Goal: Information Seeking & Learning: Learn about a topic

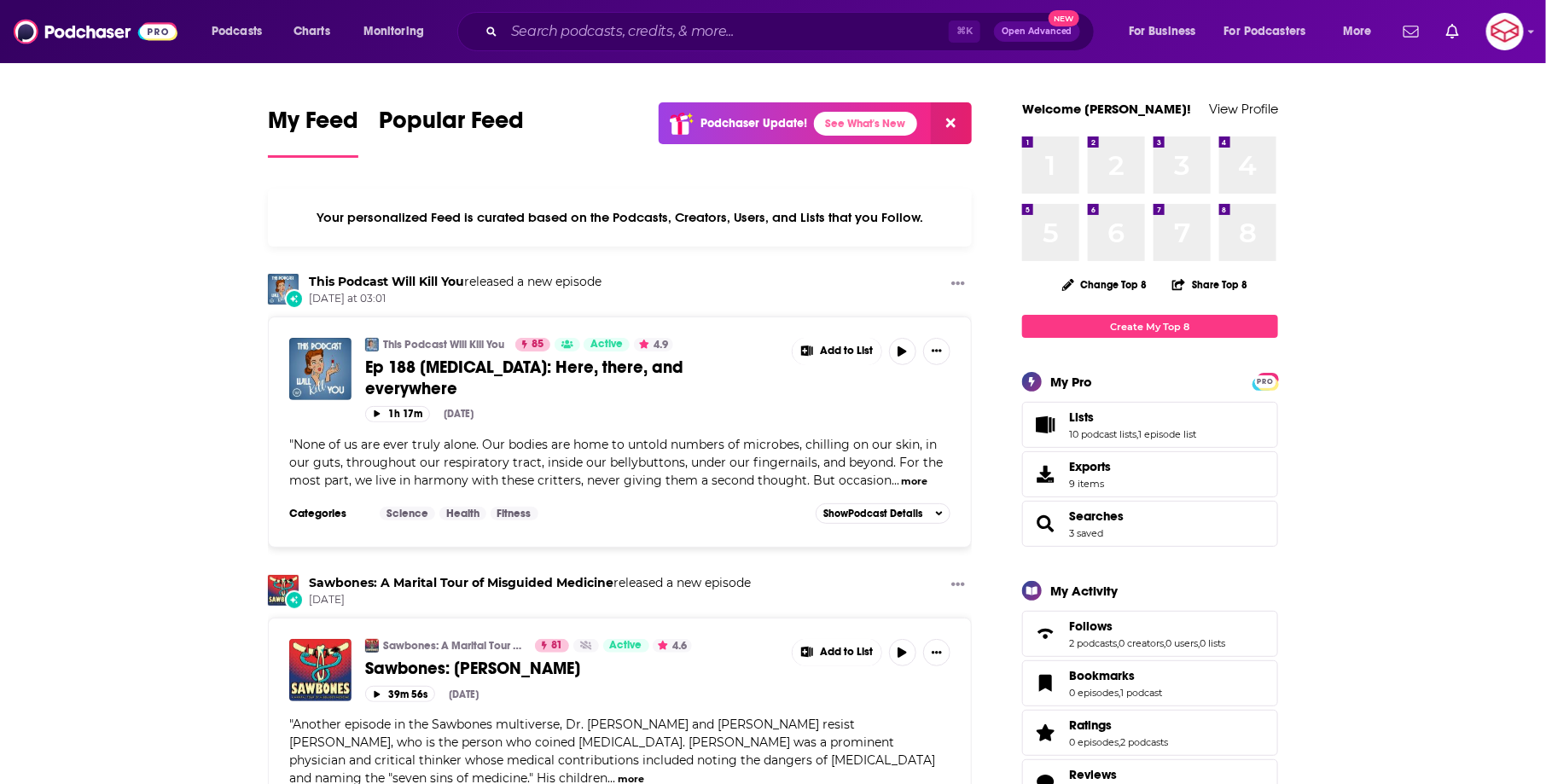
click at [595, 45] on div "⌘ K Open Advanced New" at bounding box center [775, 31] width 637 height 39
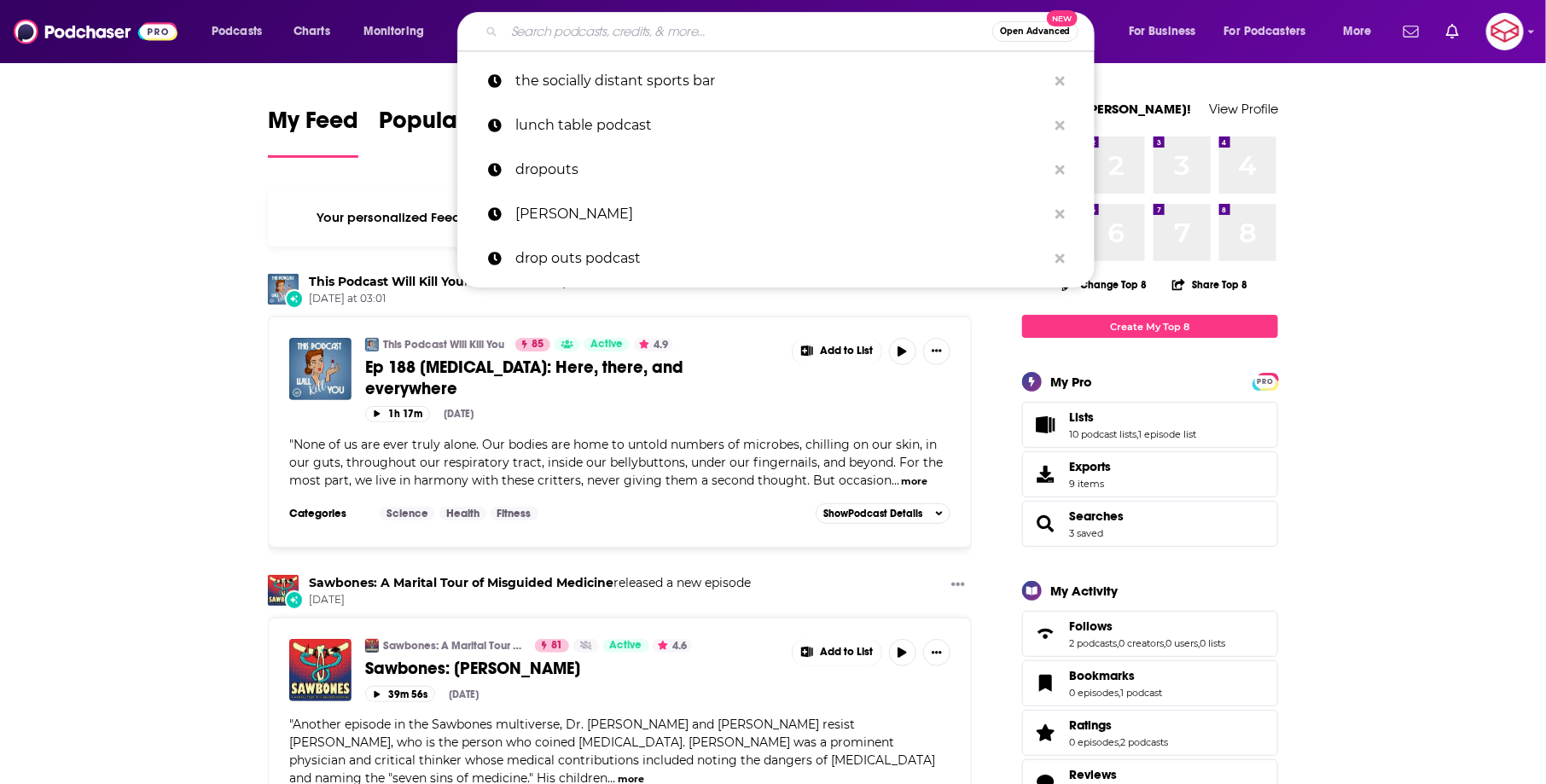
click at [583, 33] on input "Search podcasts, credits, & more..." at bounding box center [748, 31] width 488 height 27
click at [586, 87] on p "the socially distant sports bar" at bounding box center [780, 80] width 532 height 45
type input "the socially distant sports bar"
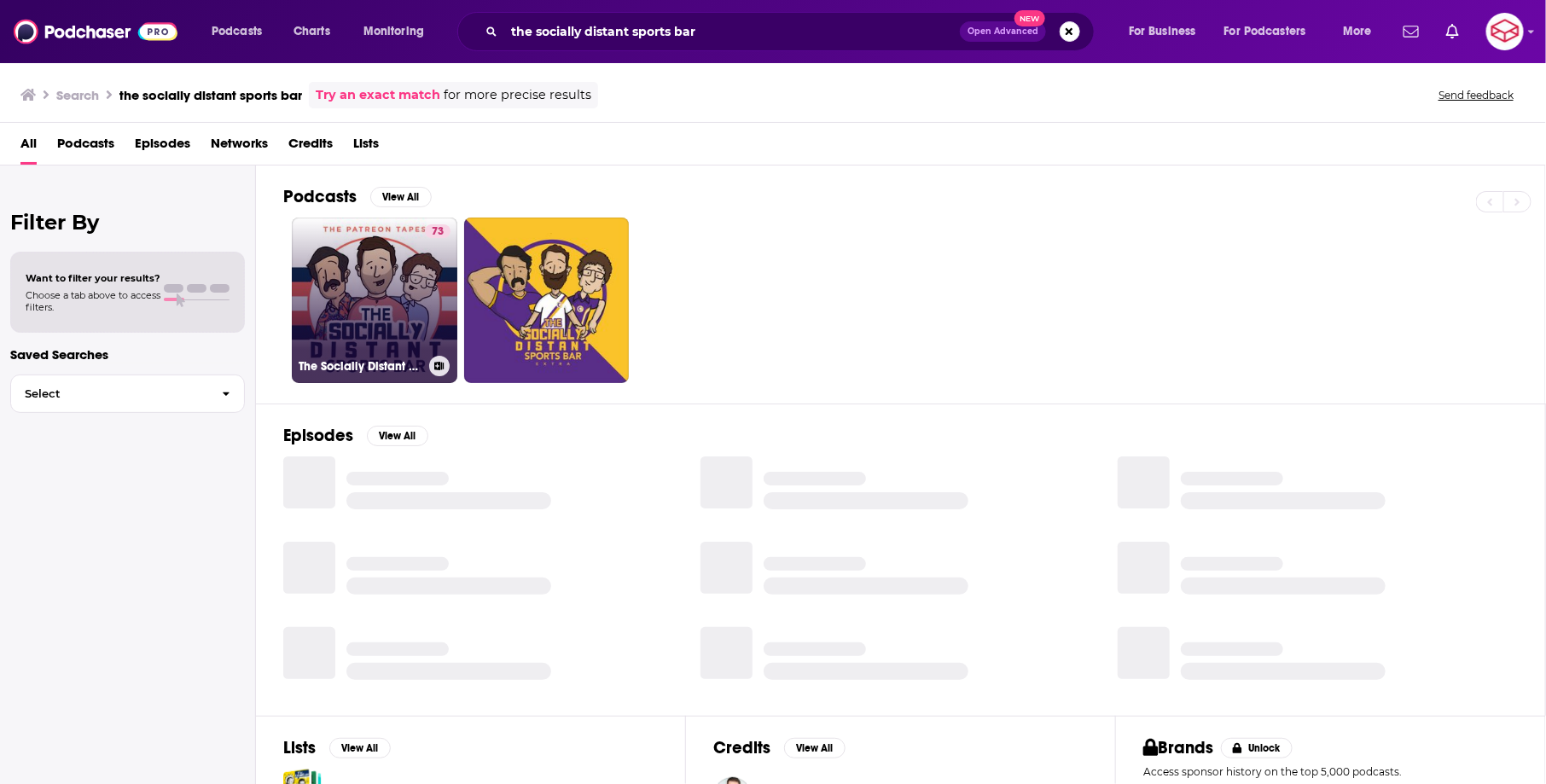
click at [376, 271] on link "73 The Socially Distant Sports Bar" at bounding box center [374, 300] width 165 height 165
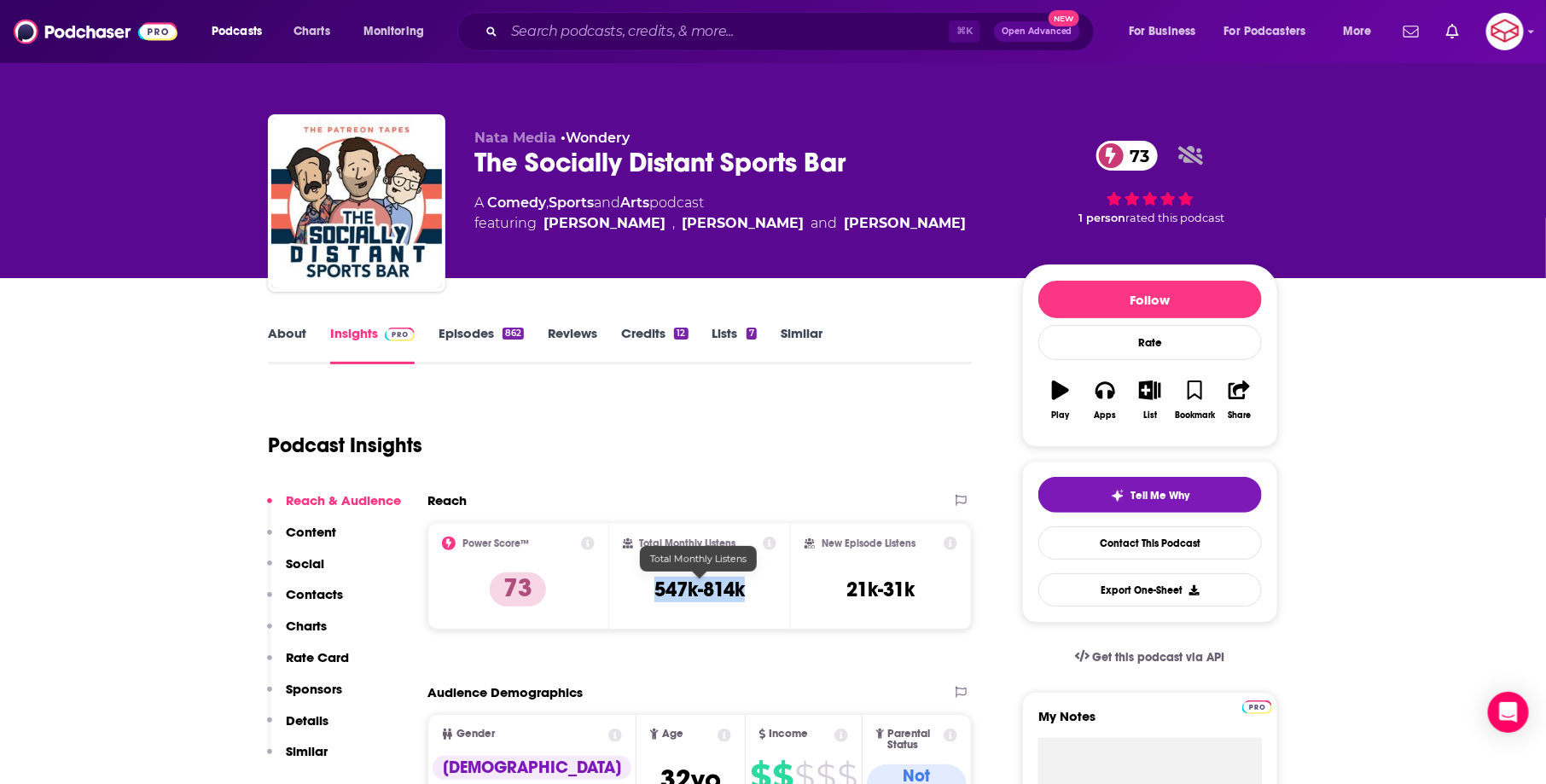
drag, startPoint x: 655, startPoint y: 591, endPoint x: 749, endPoint y: 592, distance: 94.0
click at [749, 592] on div "Total Monthly Listens 547k-814k" at bounding box center [699, 575] width 154 height 78
copy h3 "547k-814k"
